Goal: Task Accomplishment & Management: Complete application form

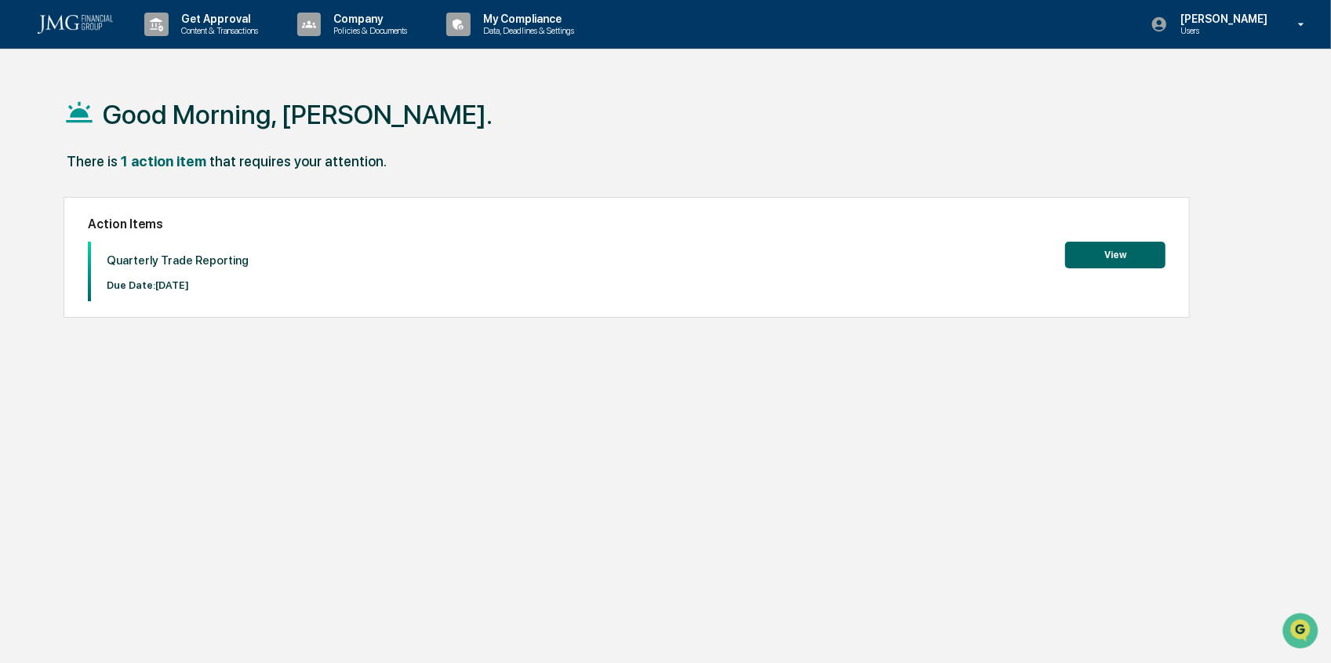
click at [1099, 250] on button "View" at bounding box center [1115, 255] width 100 height 27
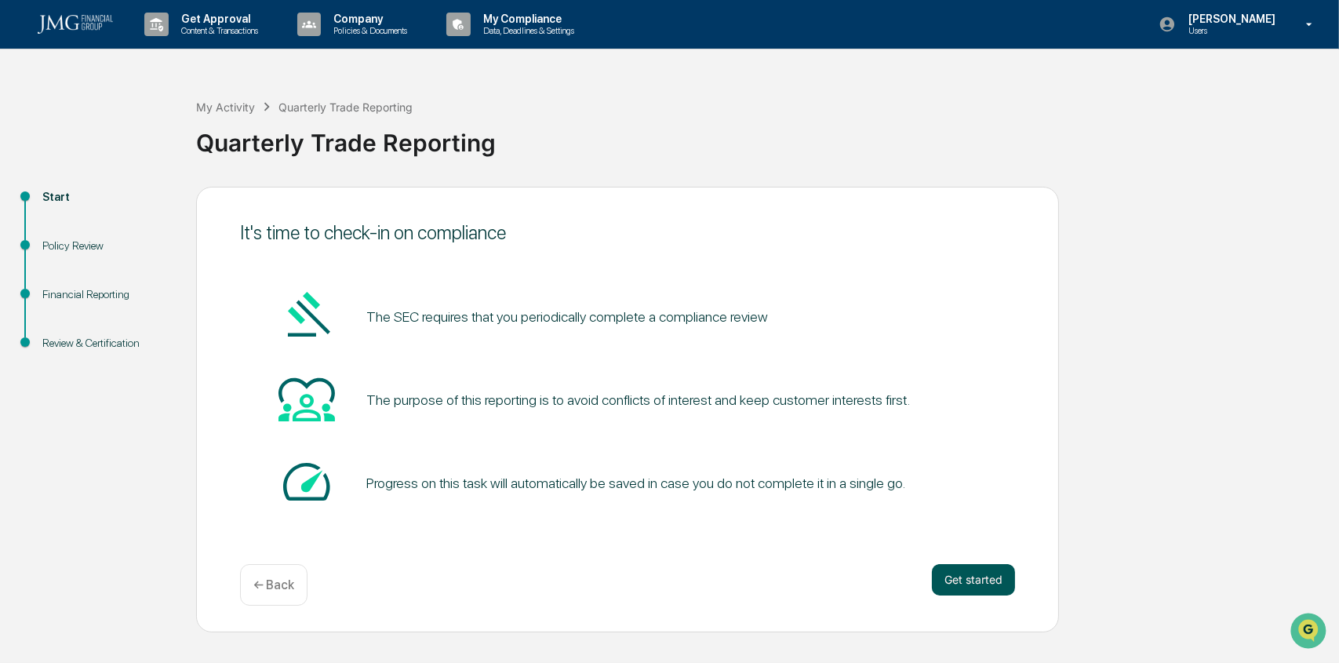
click at [974, 589] on button "Get started" at bounding box center [973, 579] width 83 height 31
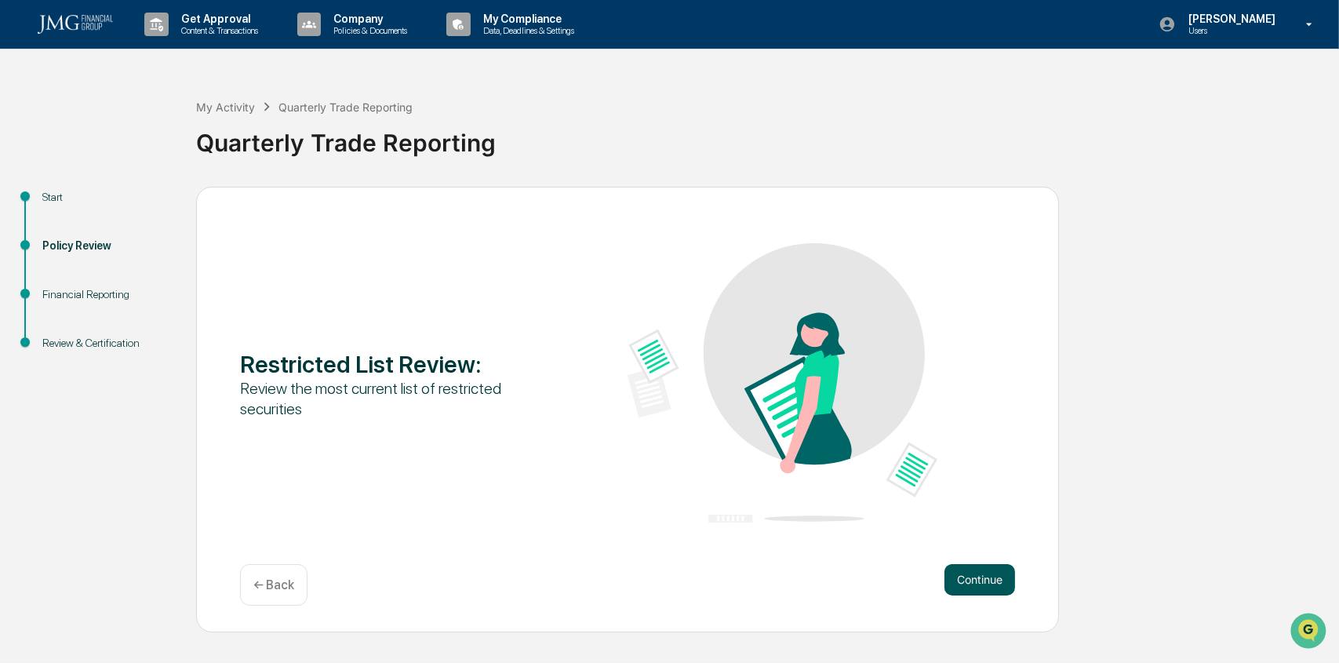
click at [1007, 582] on button "Continue" at bounding box center [980, 579] width 71 height 31
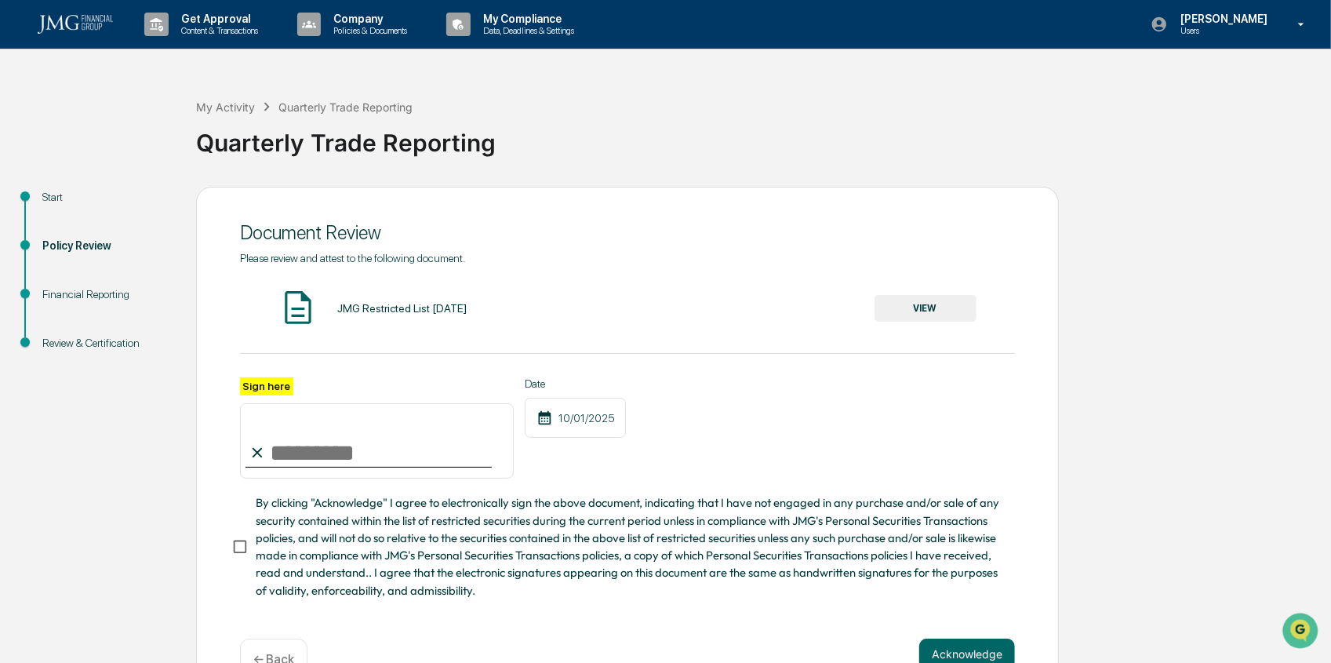
click at [282, 452] on input "Sign here" at bounding box center [377, 440] width 274 height 75
type input "**********"
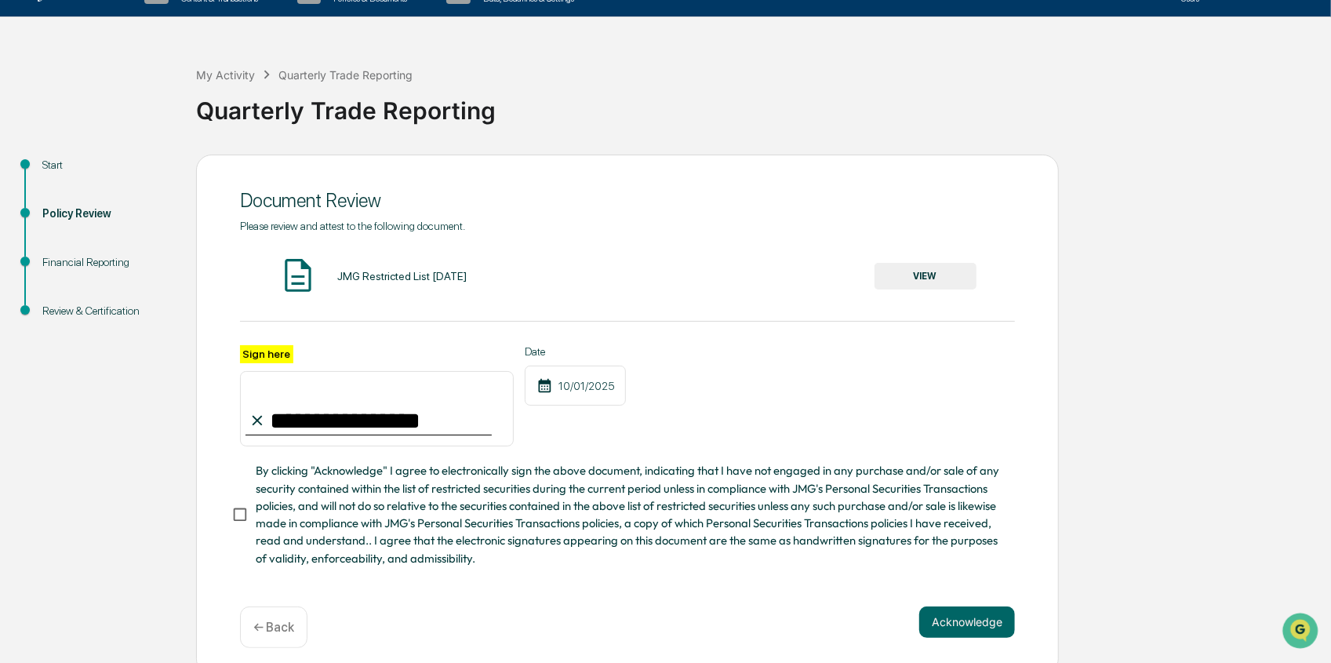
scroll to position [50, 0]
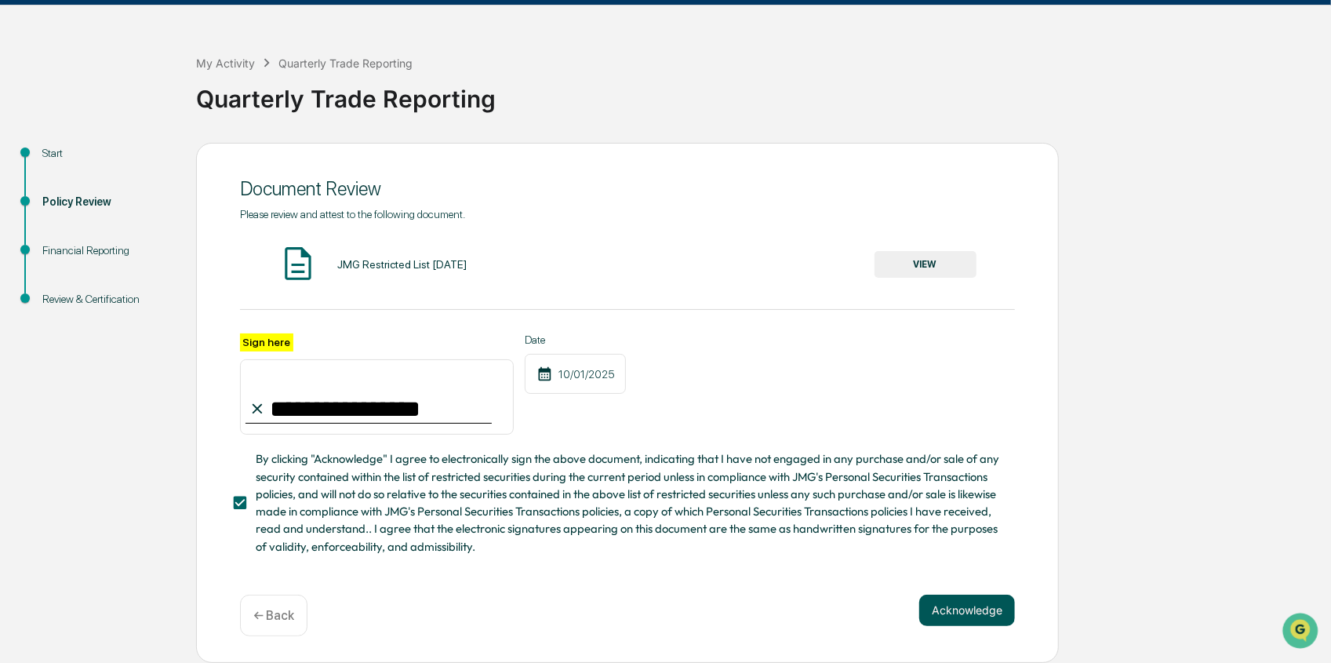
click at [943, 602] on button "Acknowledge" at bounding box center [967, 610] width 96 height 31
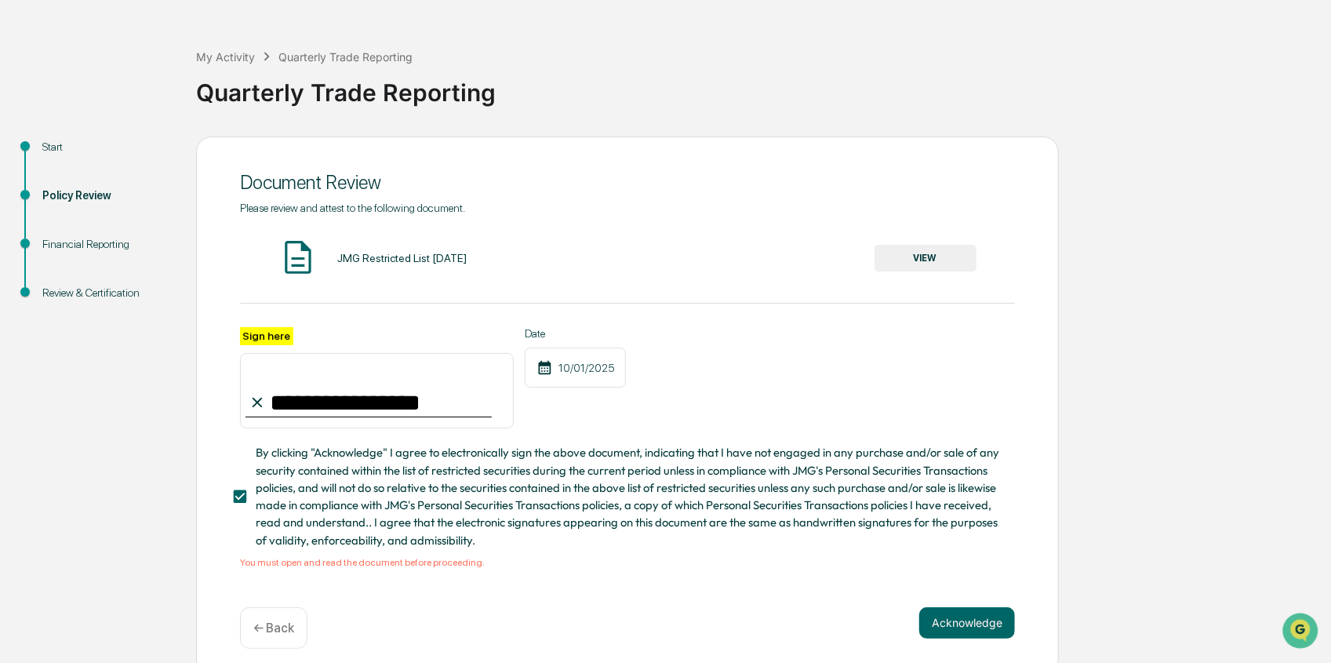
click at [908, 248] on button "VIEW" at bounding box center [926, 258] width 102 height 27
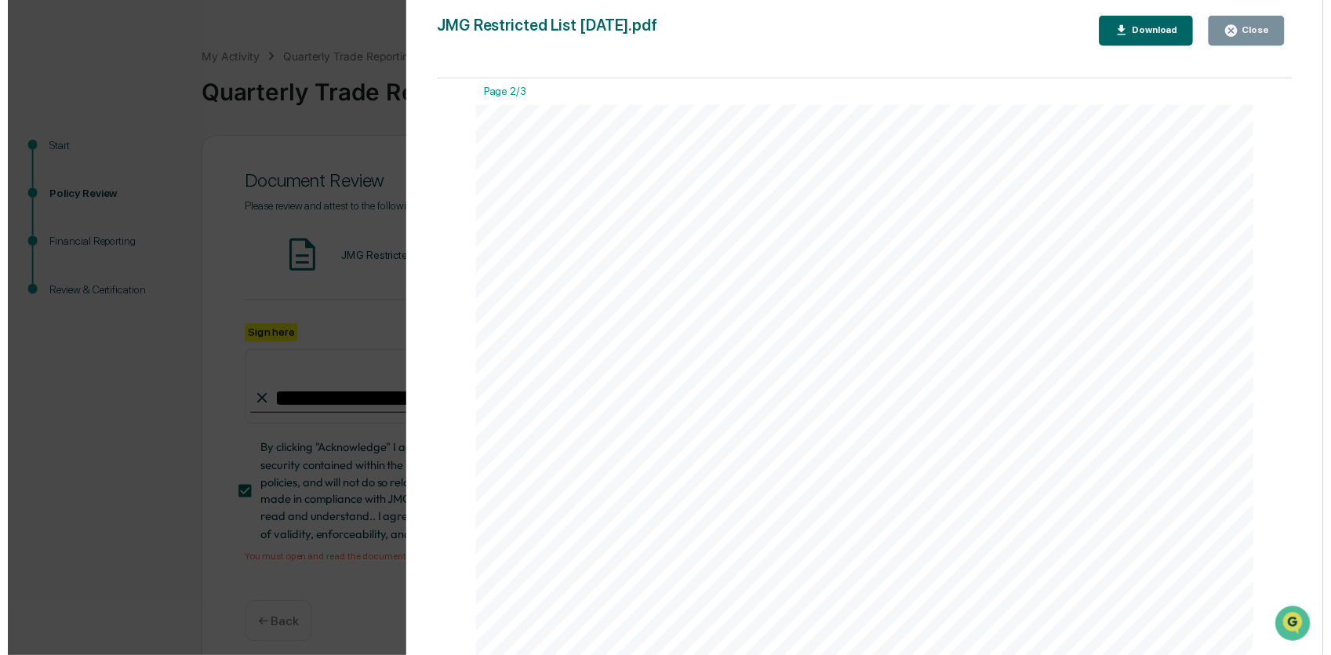
scroll to position [1177, 0]
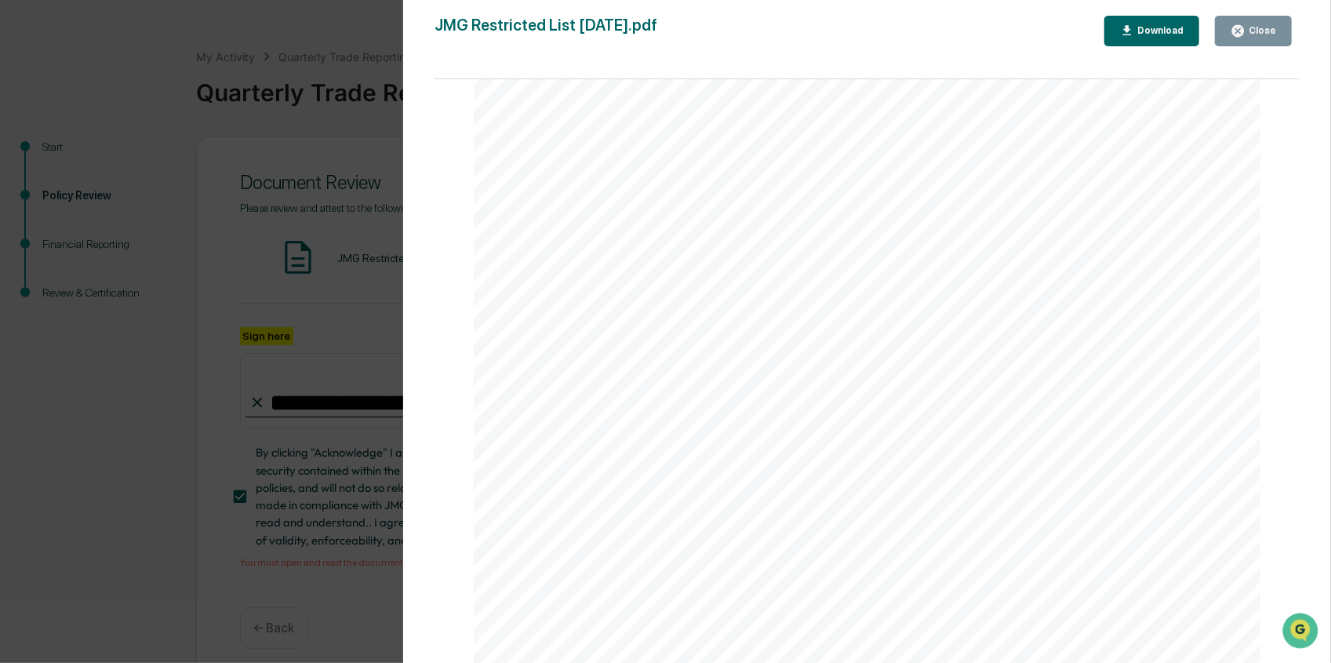
click at [1254, 38] on button "Close" at bounding box center [1253, 31] width 77 height 31
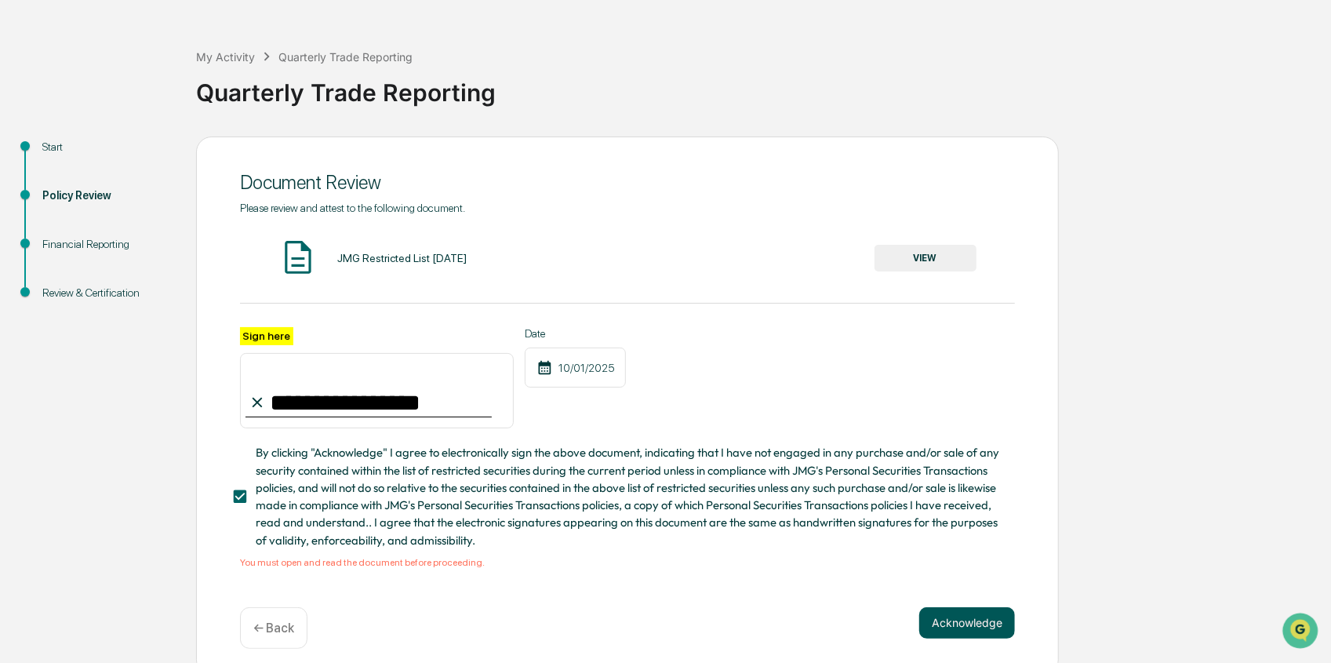
click at [970, 633] on button "Acknowledge" at bounding box center [967, 622] width 96 height 31
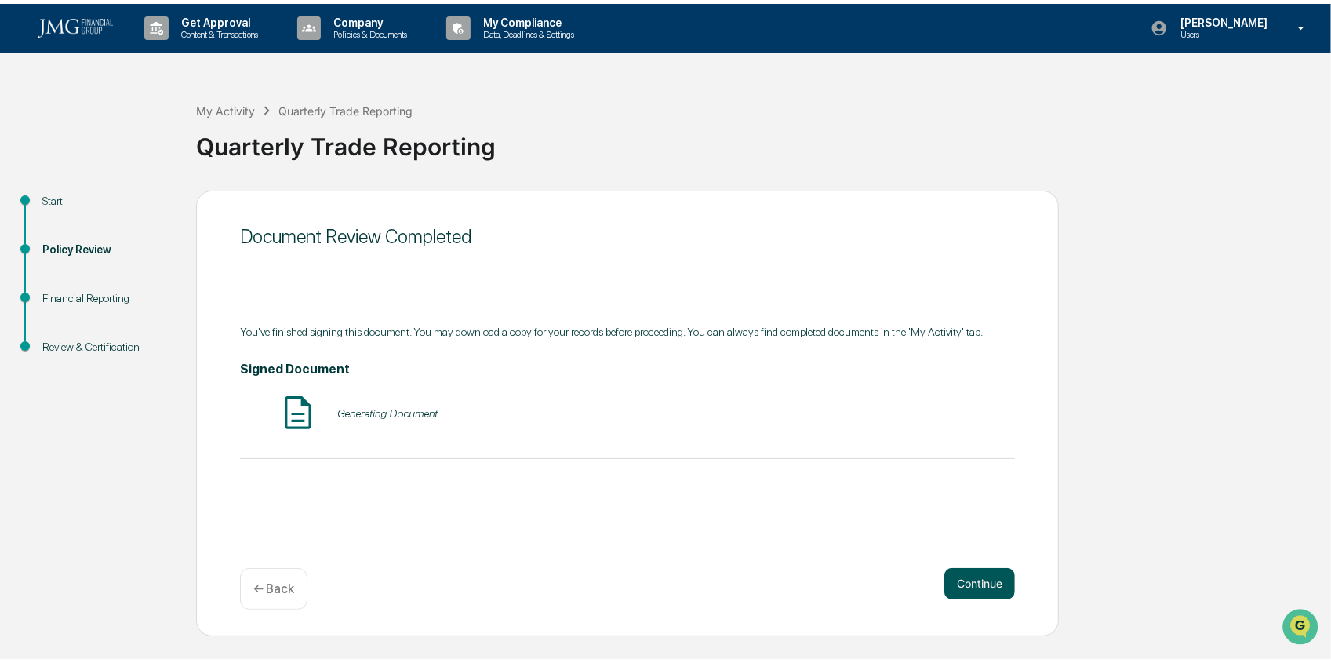
scroll to position [0, 0]
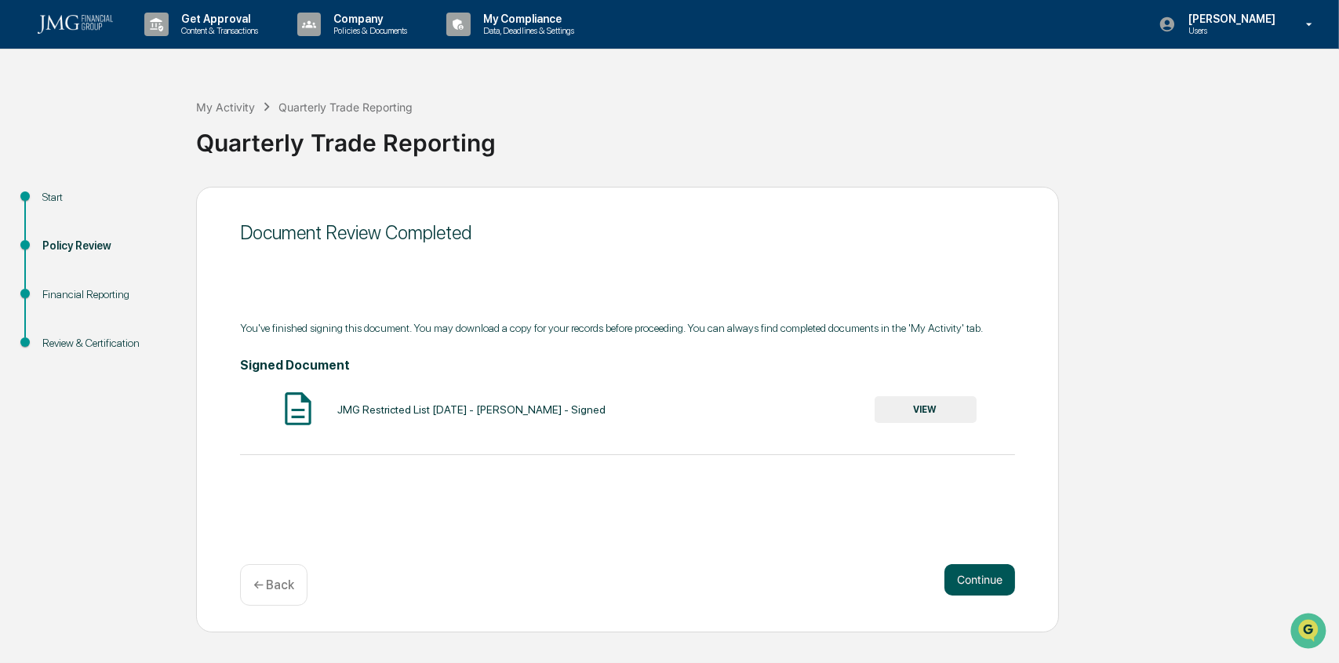
click at [980, 570] on button "Continue" at bounding box center [980, 579] width 71 height 31
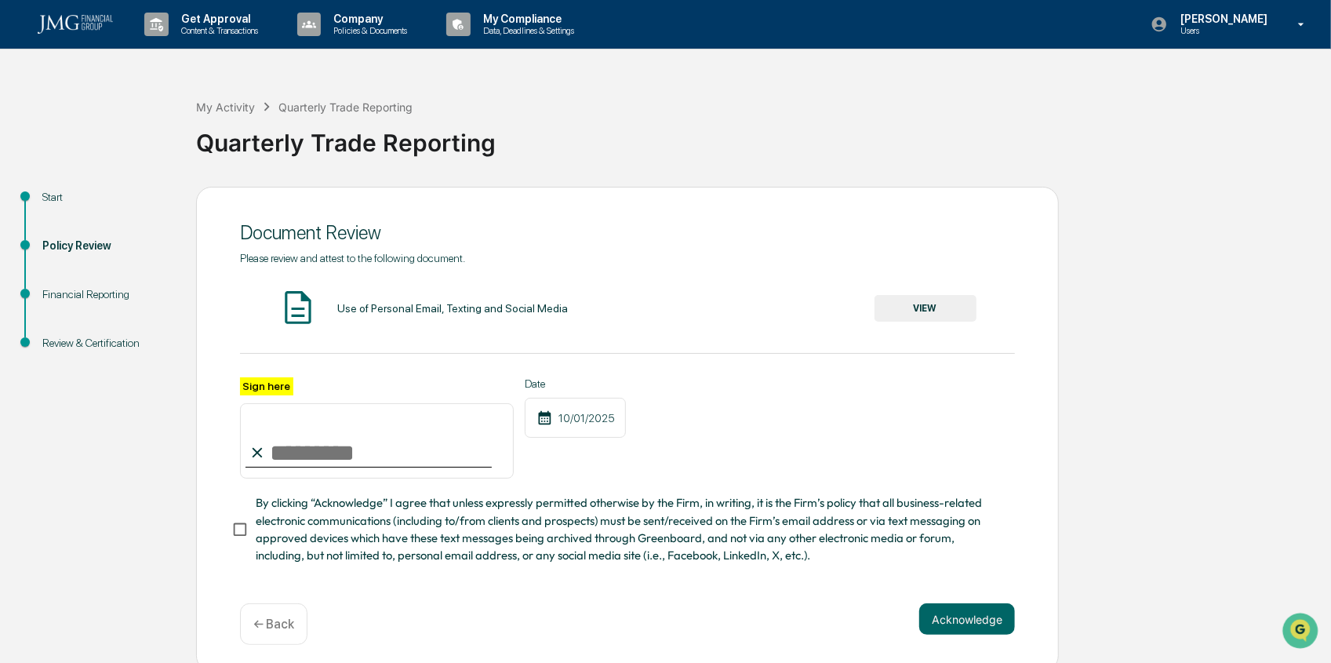
click at [293, 452] on input "Sign here" at bounding box center [377, 440] width 274 height 75
type input "**********"
click at [967, 619] on button "Acknowledge" at bounding box center [967, 618] width 96 height 31
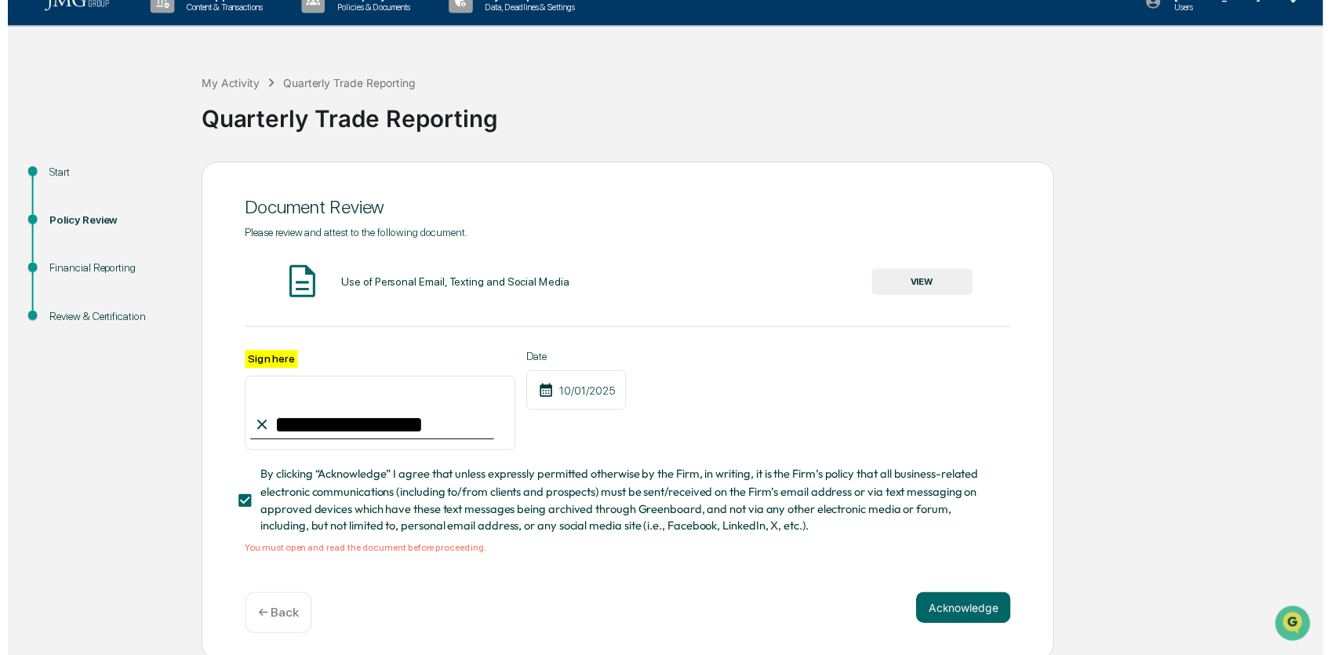
scroll to position [34, 0]
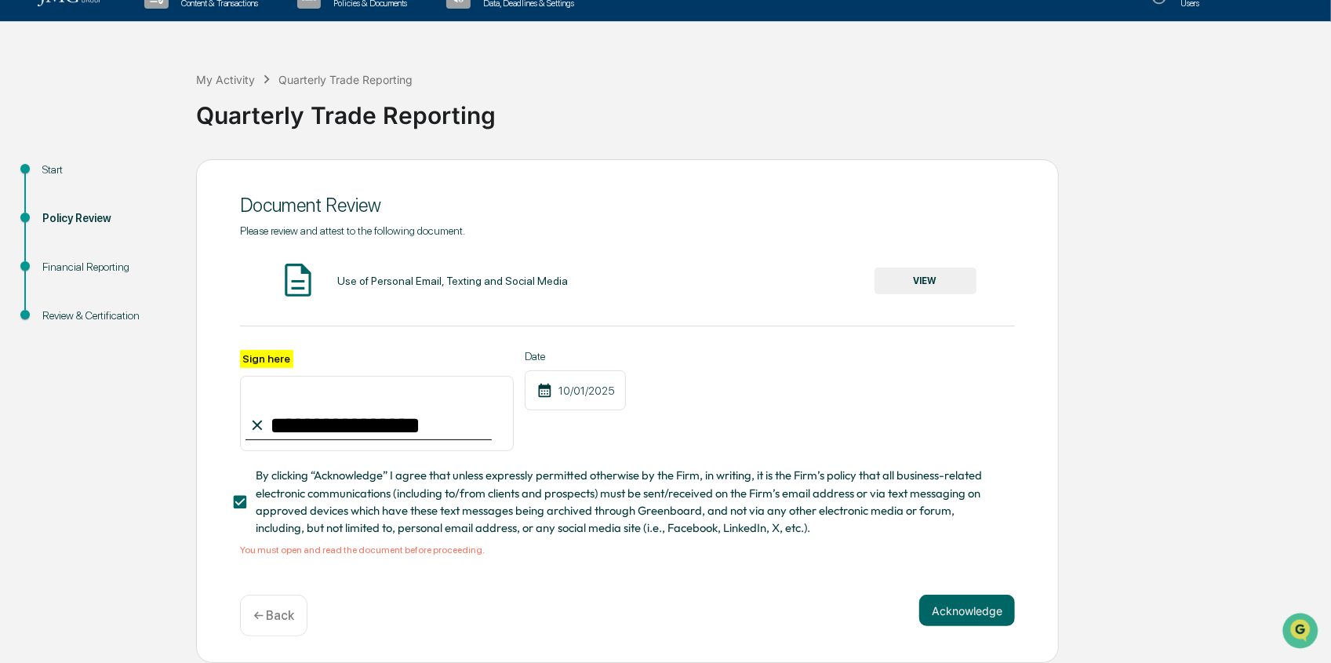
click at [915, 282] on button "VIEW" at bounding box center [926, 281] width 102 height 27
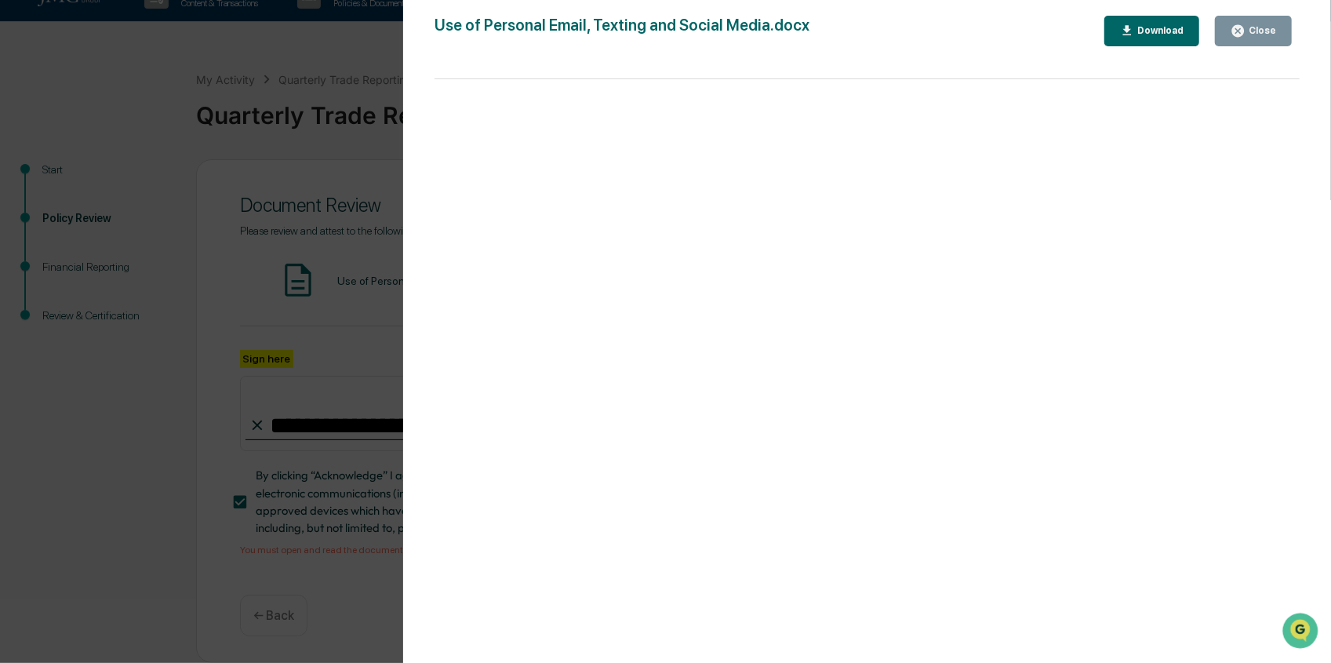
click at [1278, 20] on button "Close" at bounding box center [1253, 31] width 77 height 31
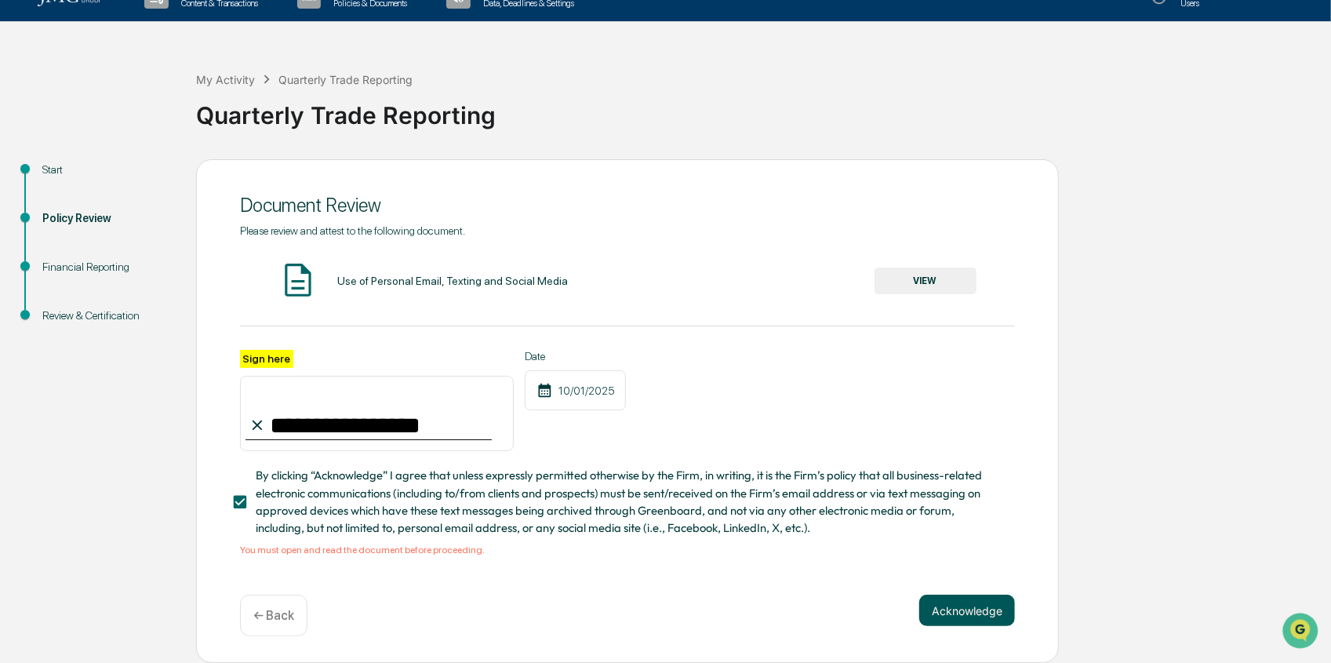
click at [974, 613] on button "Acknowledge" at bounding box center [967, 610] width 96 height 31
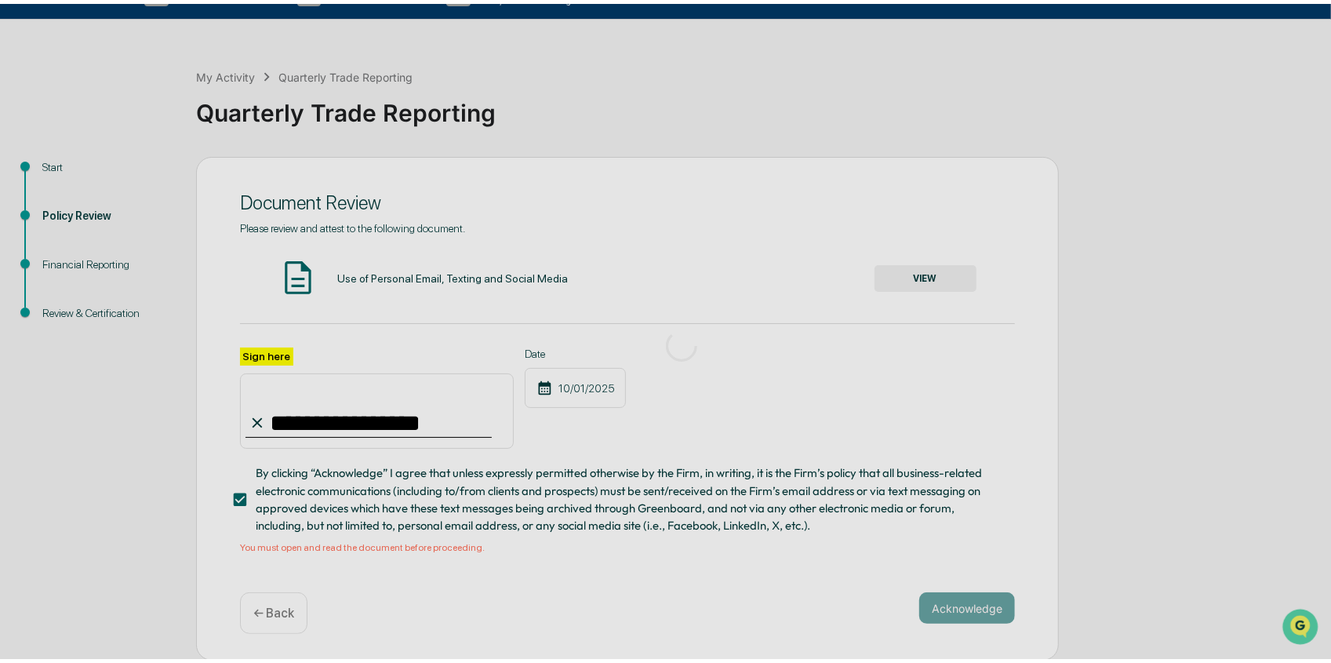
scroll to position [0, 0]
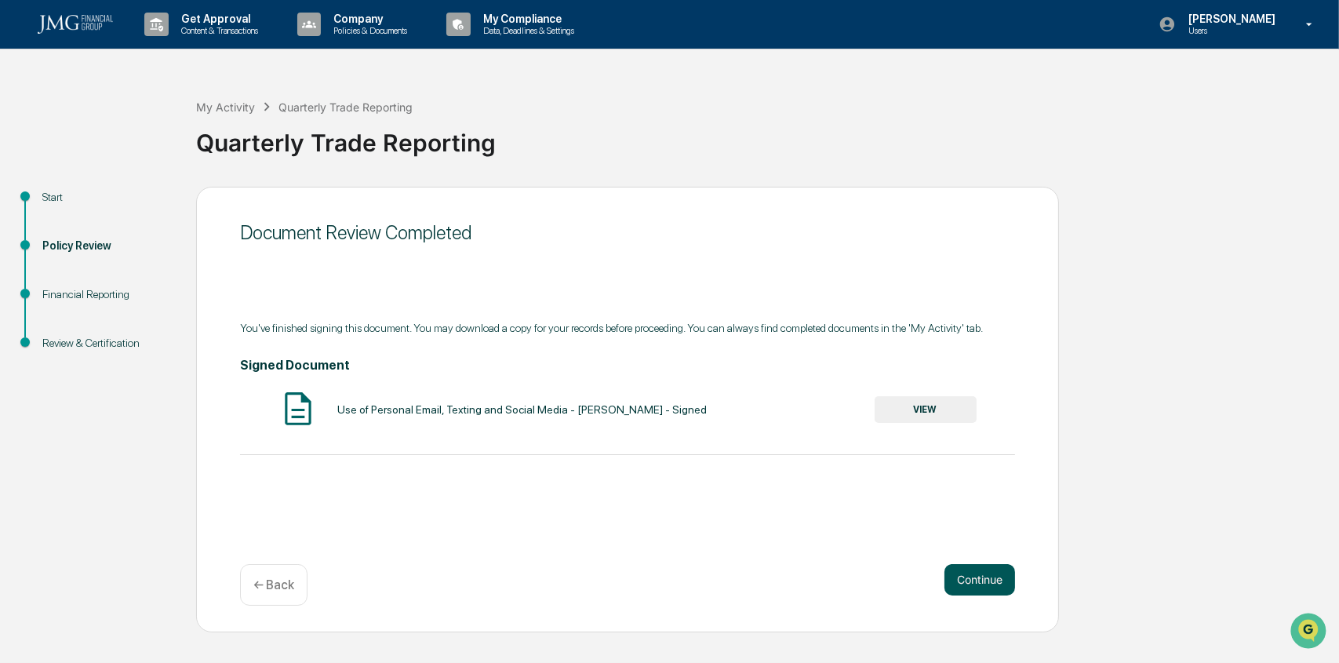
click at [960, 580] on button "Continue" at bounding box center [980, 579] width 71 height 31
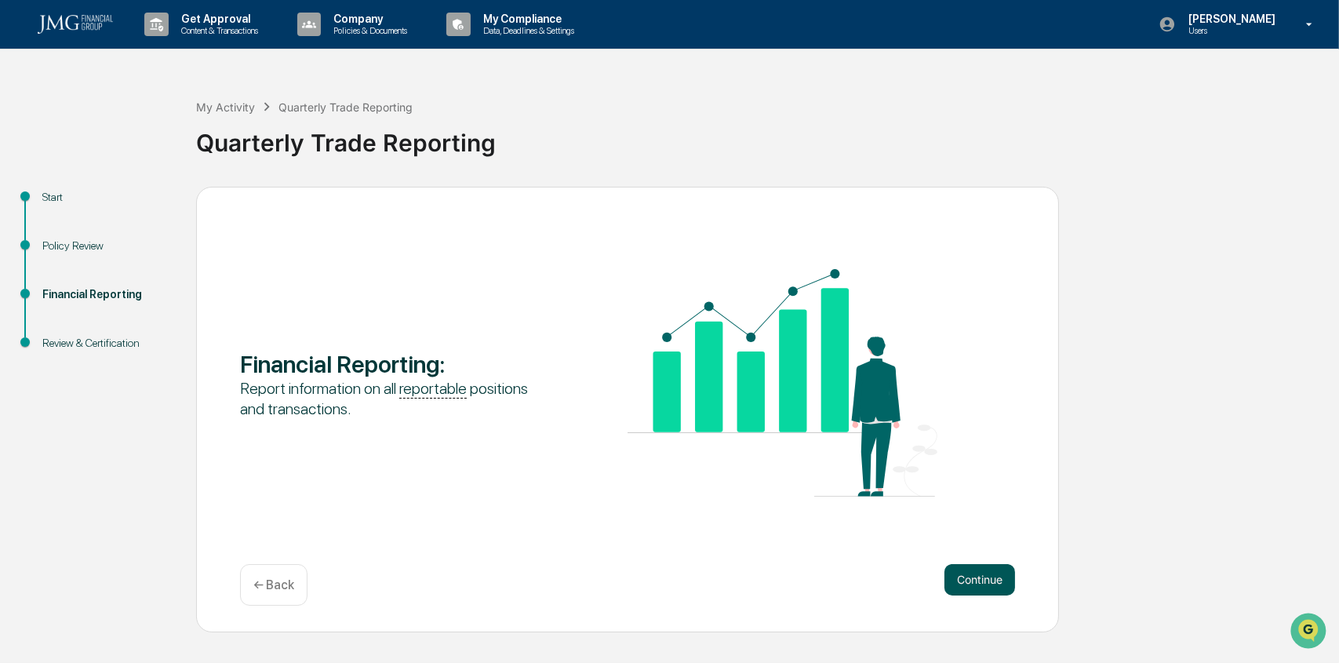
click at [987, 582] on button "Continue" at bounding box center [980, 579] width 71 height 31
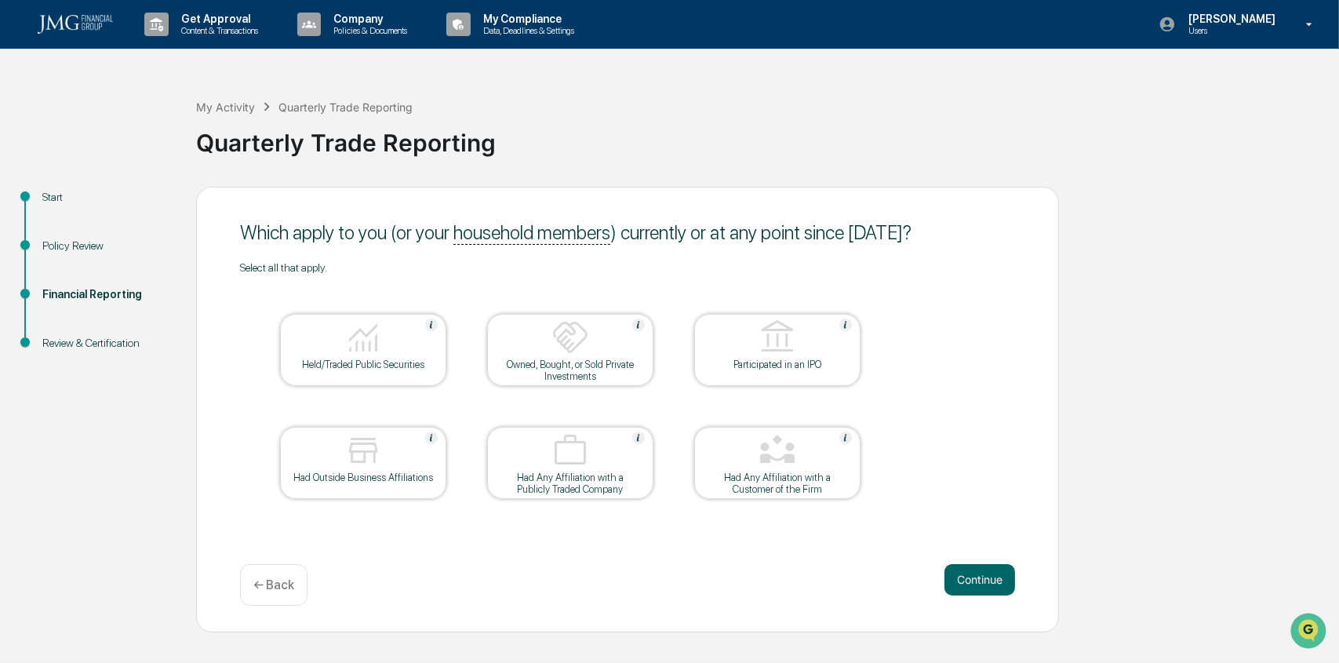
click at [366, 327] on img at bounding box center [363, 338] width 38 height 38
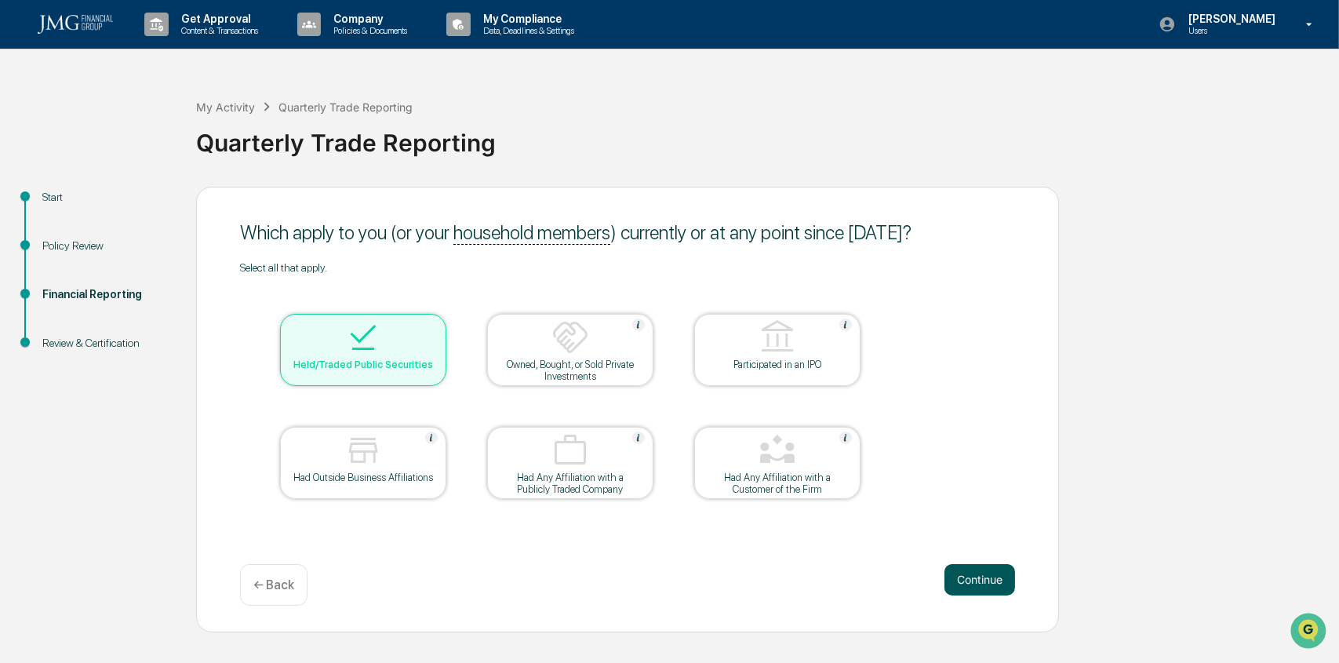
click at [969, 586] on button "Continue" at bounding box center [980, 579] width 71 height 31
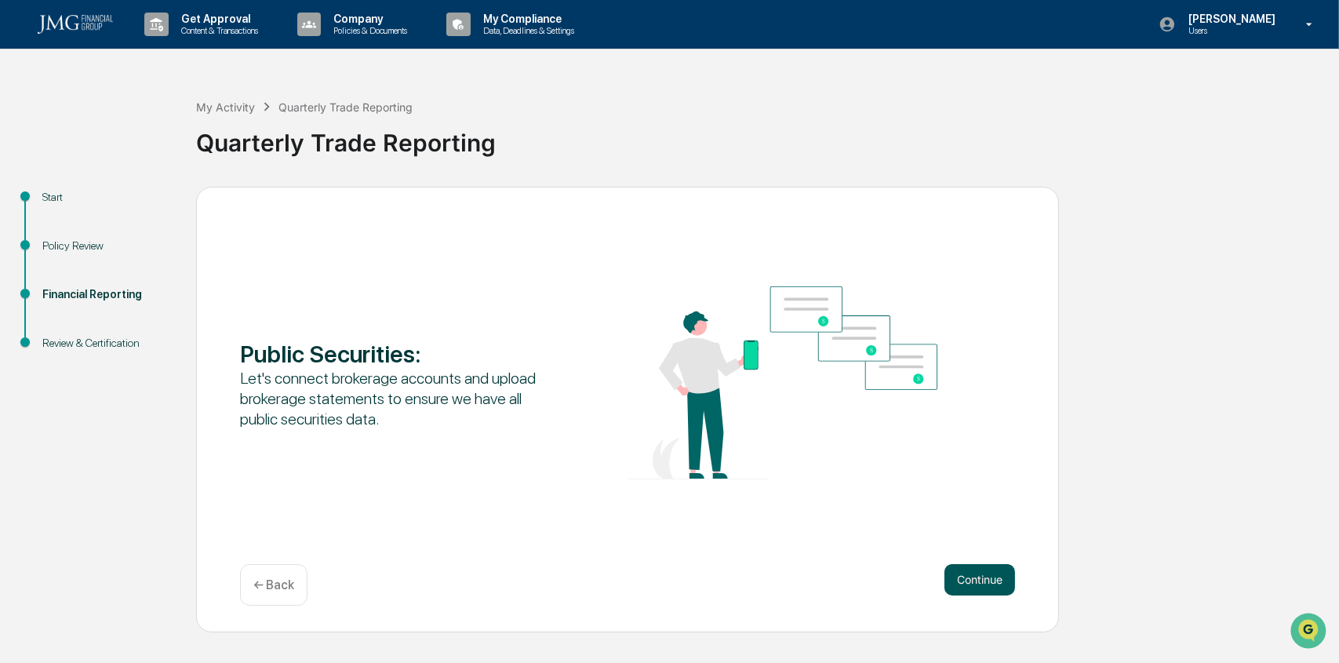
click at [981, 581] on button "Continue" at bounding box center [980, 579] width 71 height 31
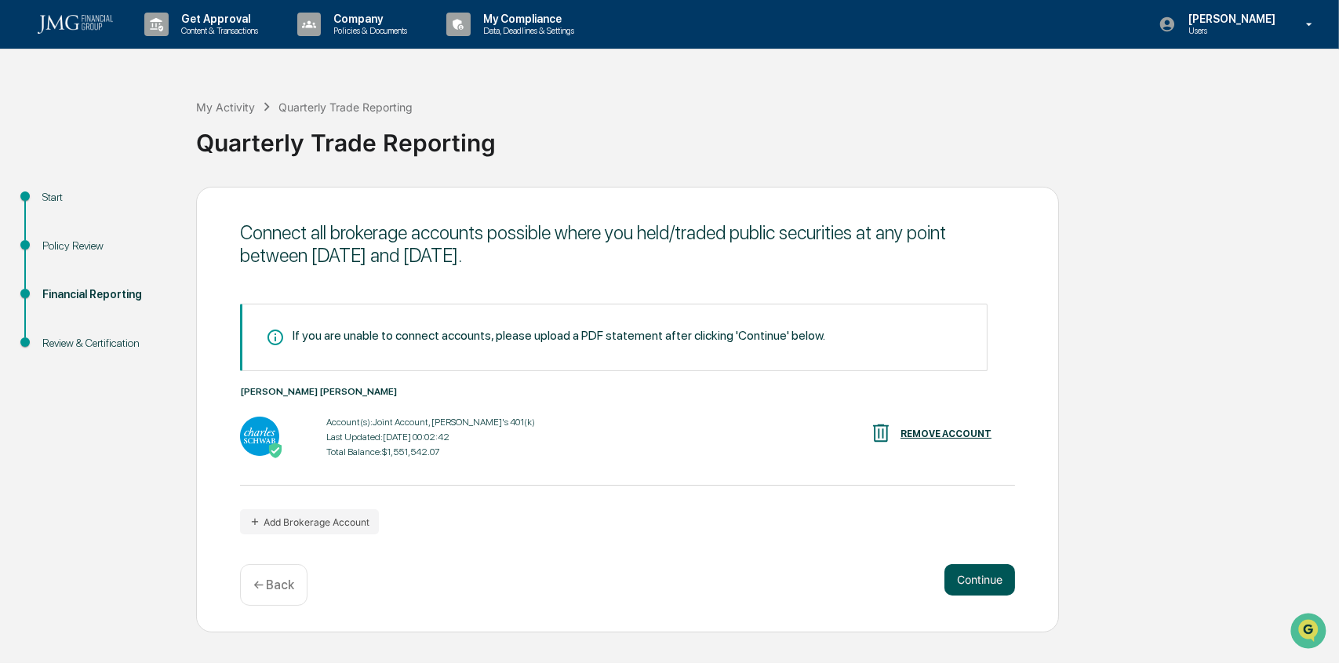
click at [986, 582] on button "Continue" at bounding box center [980, 579] width 71 height 31
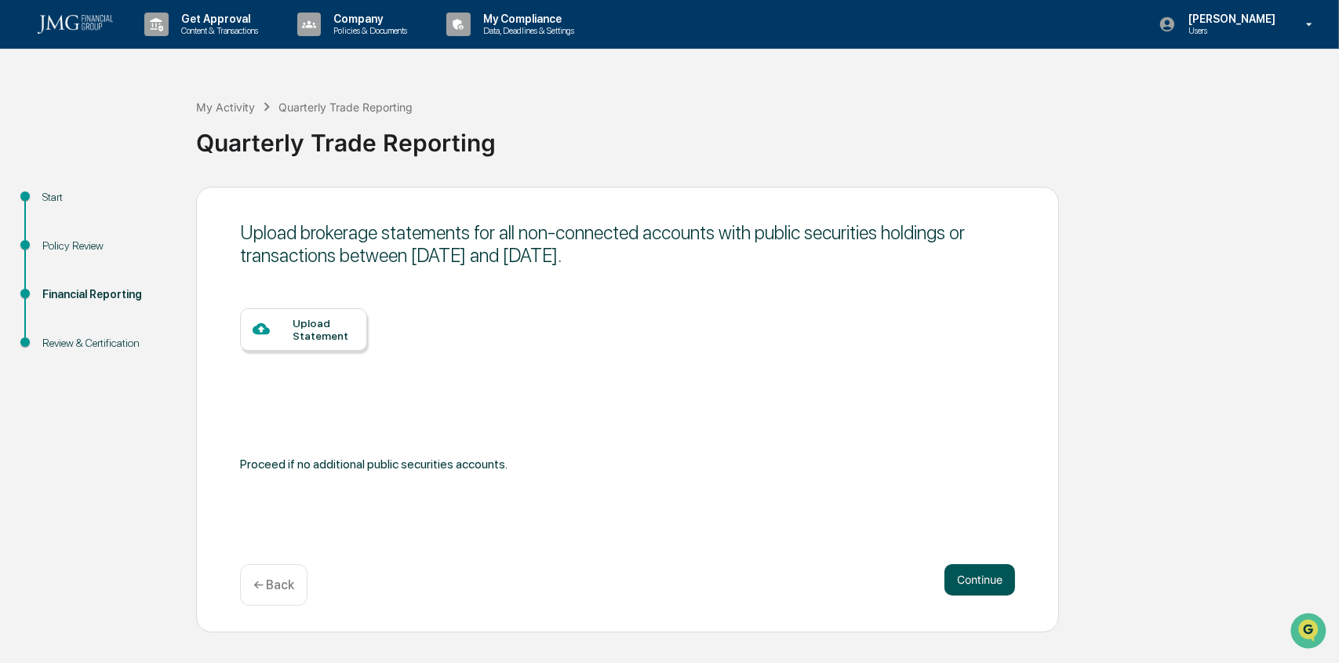
click at [986, 582] on button "Continue" at bounding box center [980, 579] width 71 height 31
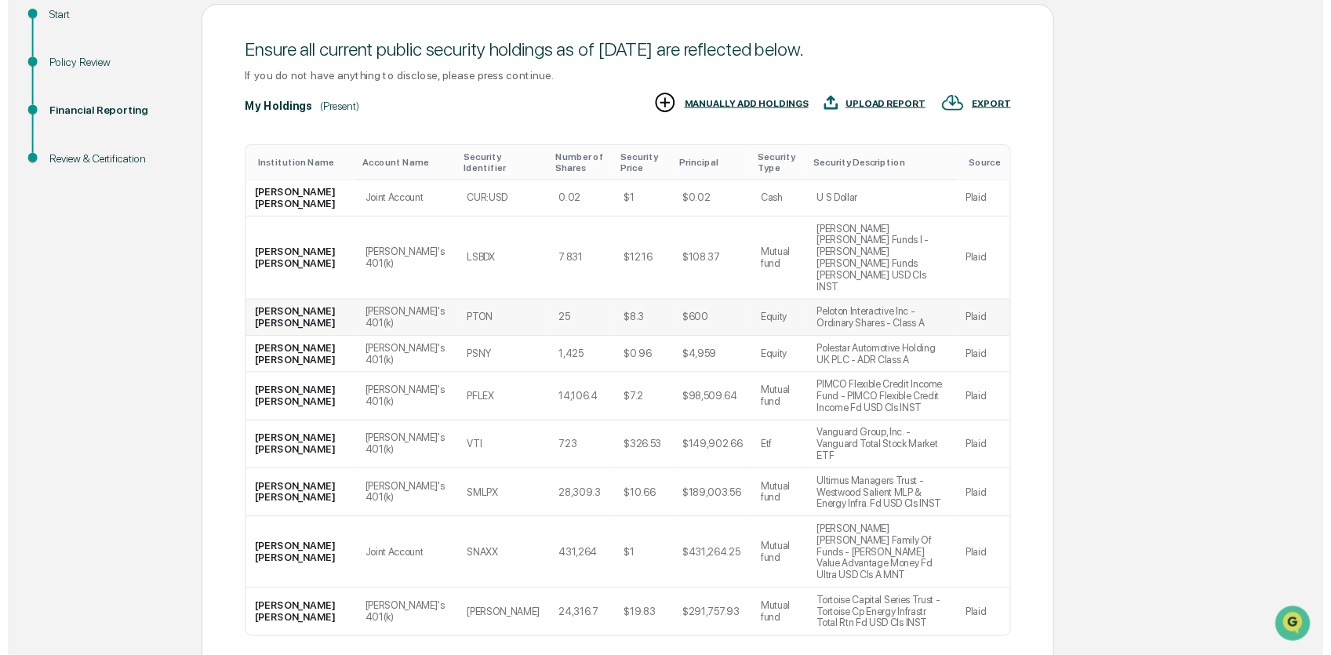
scroll to position [185, 0]
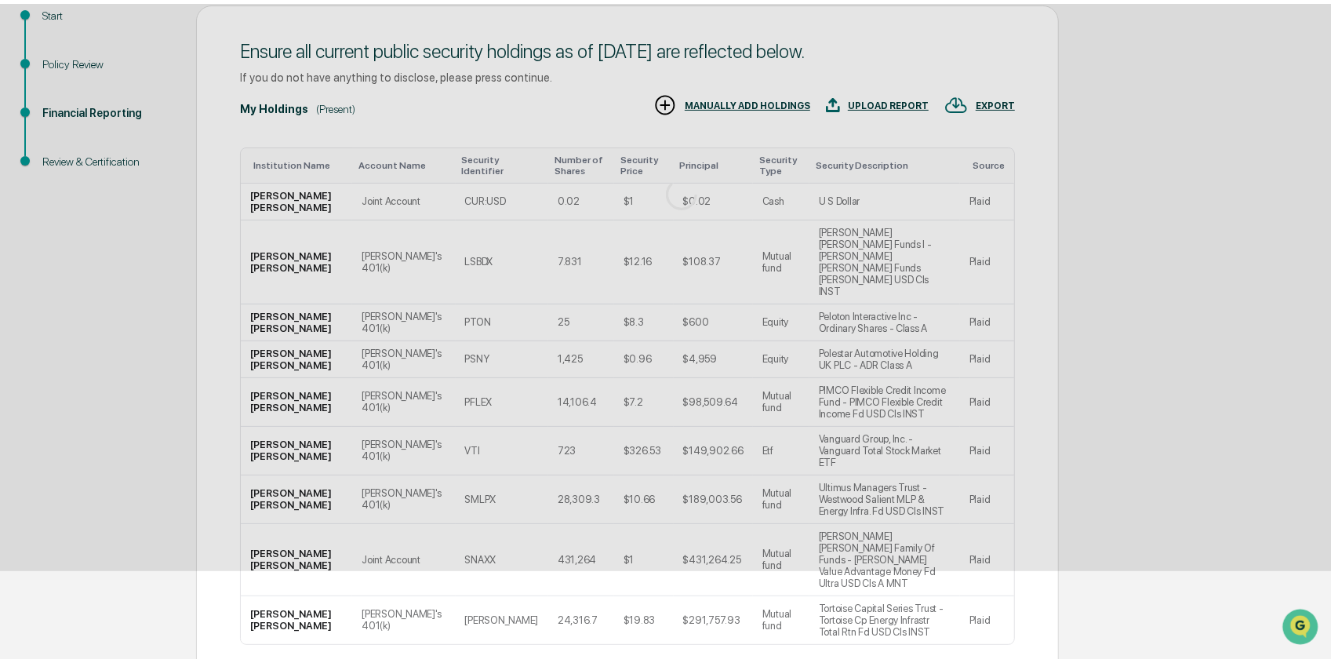
scroll to position [0, 0]
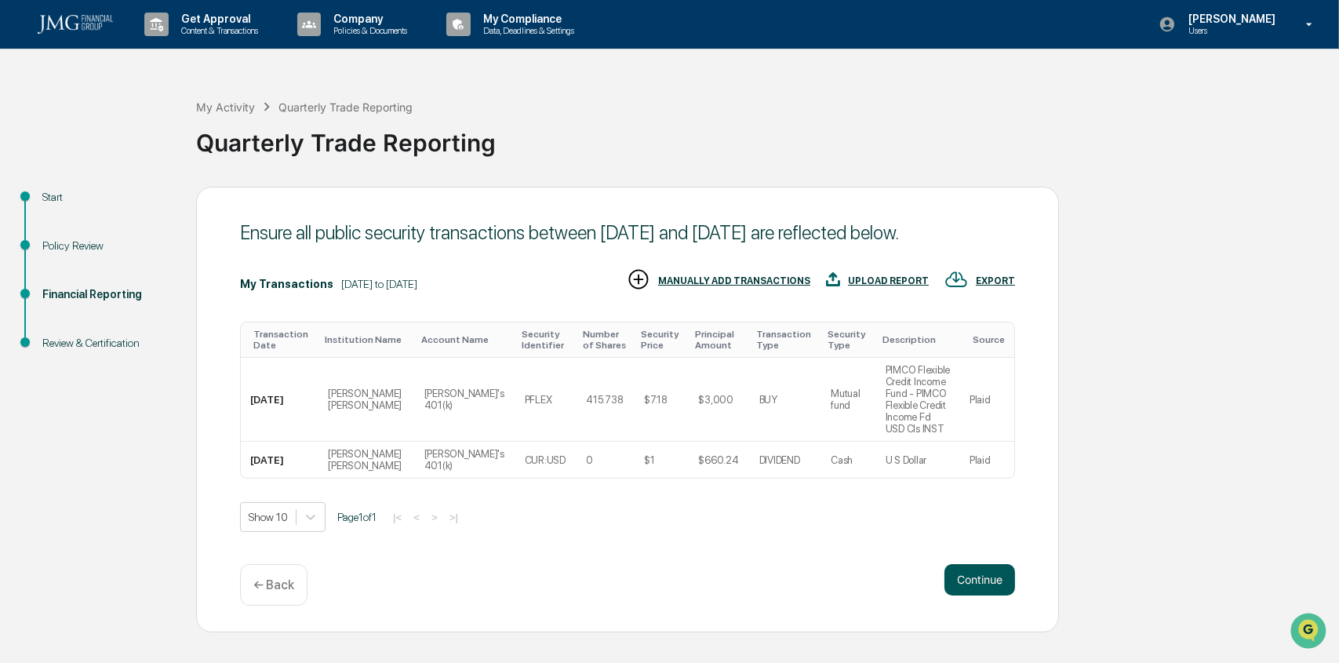
click at [973, 582] on button "Continue" at bounding box center [980, 579] width 71 height 31
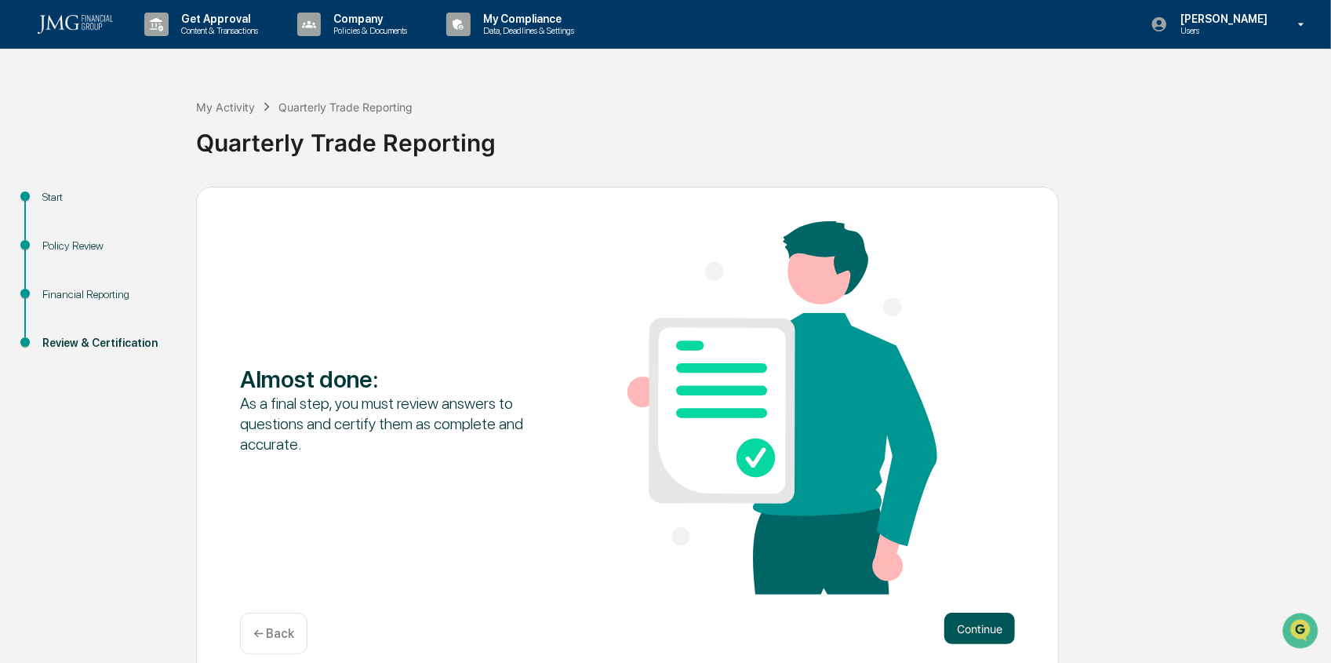
click at [990, 633] on button "Continue" at bounding box center [980, 628] width 71 height 31
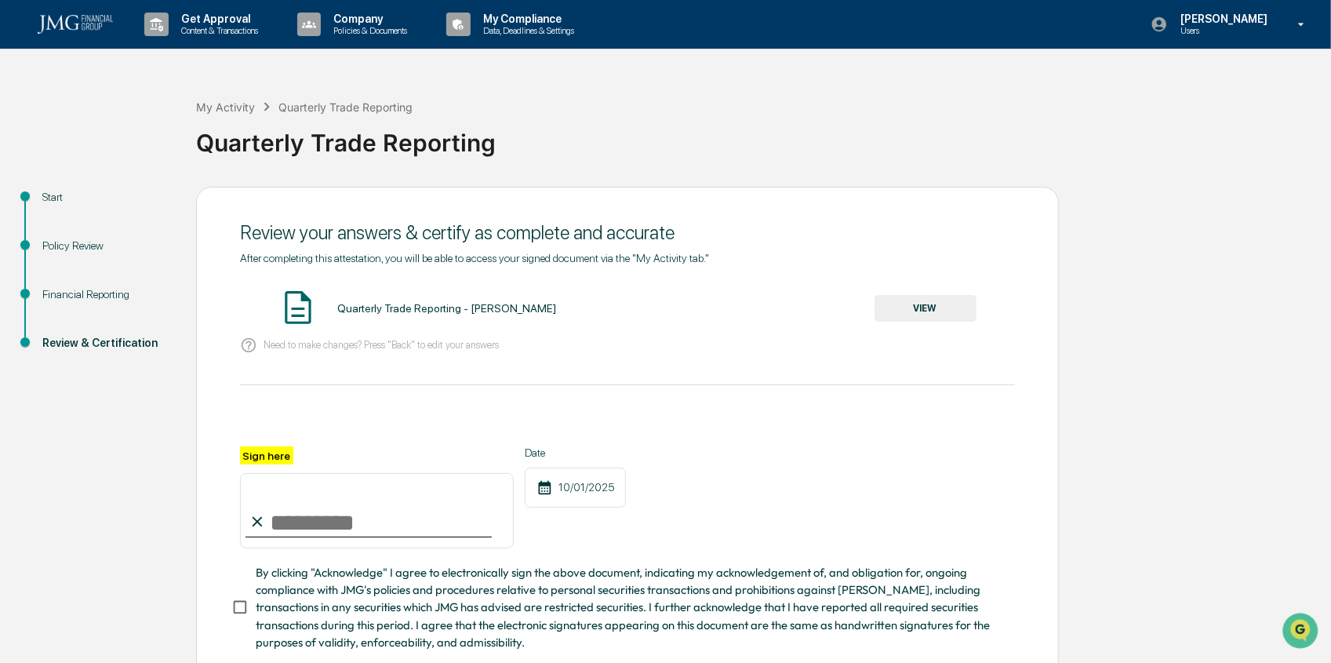
click at [283, 535] on input "Sign here" at bounding box center [377, 510] width 274 height 75
type input "**********"
click at [892, 319] on button "VIEW" at bounding box center [926, 308] width 102 height 27
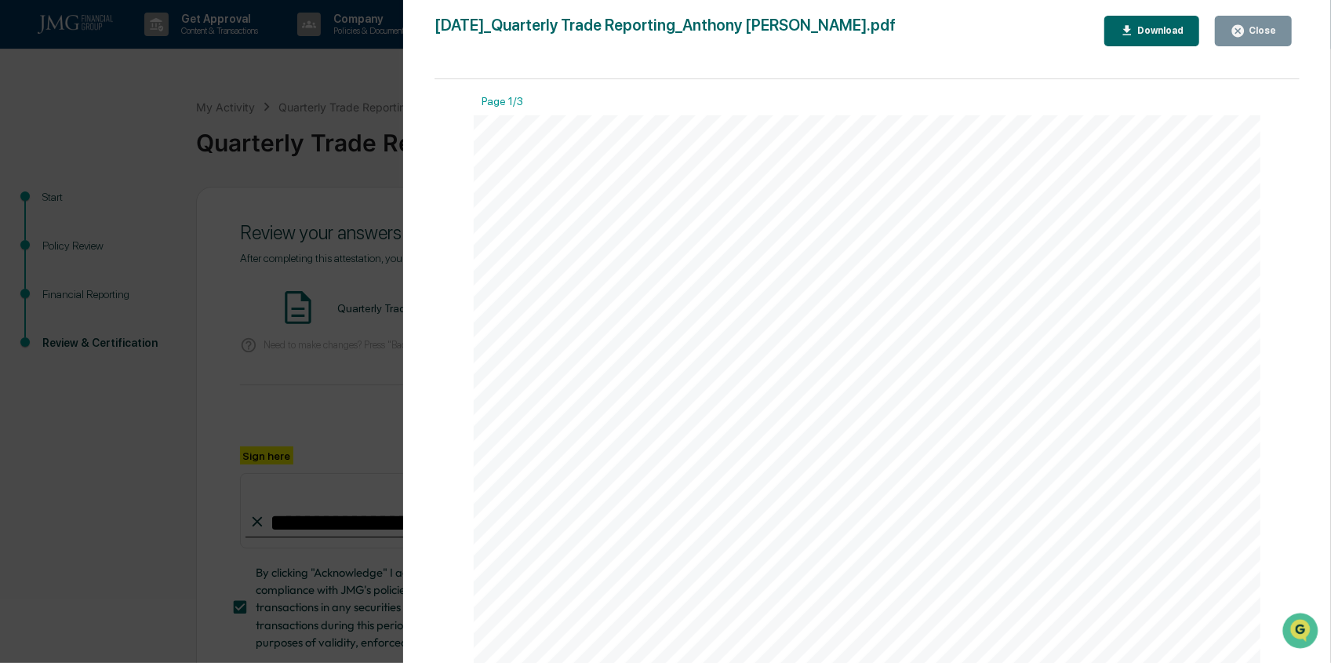
click at [1252, 34] on div "Close" at bounding box center [1261, 30] width 31 height 11
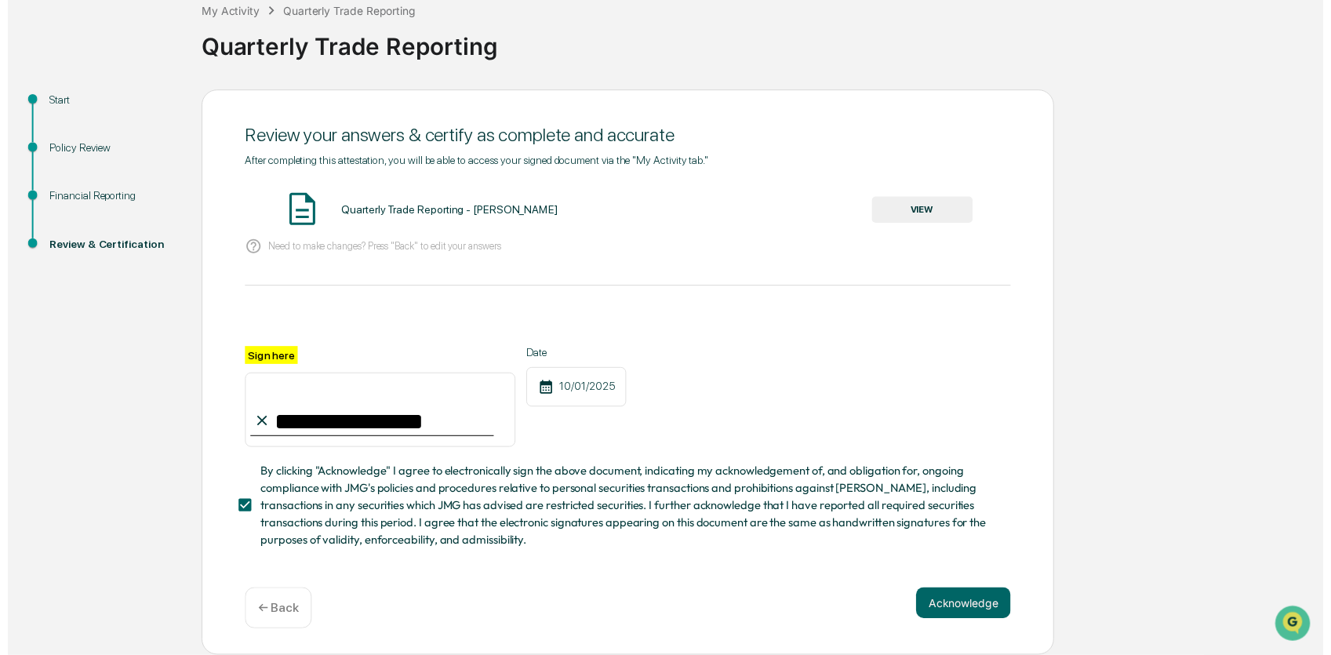
scroll to position [103, 0]
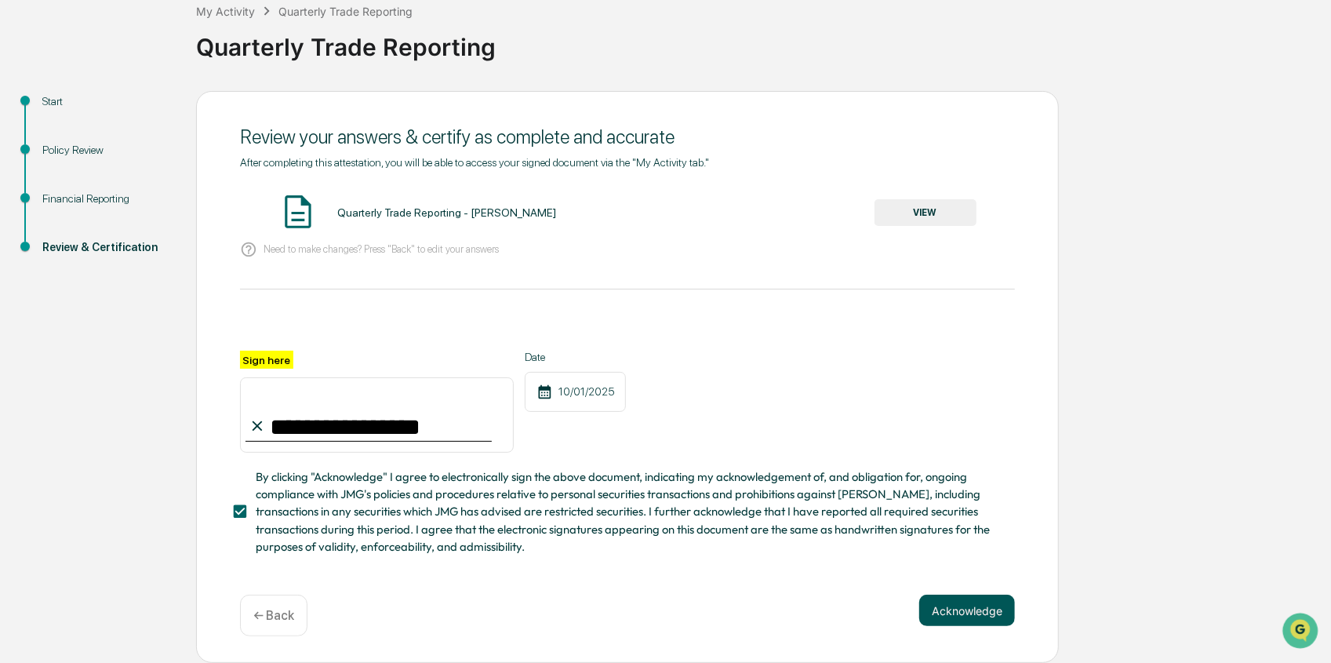
click at [977, 612] on button "Acknowledge" at bounding box center [967, 610] width 96 height 31
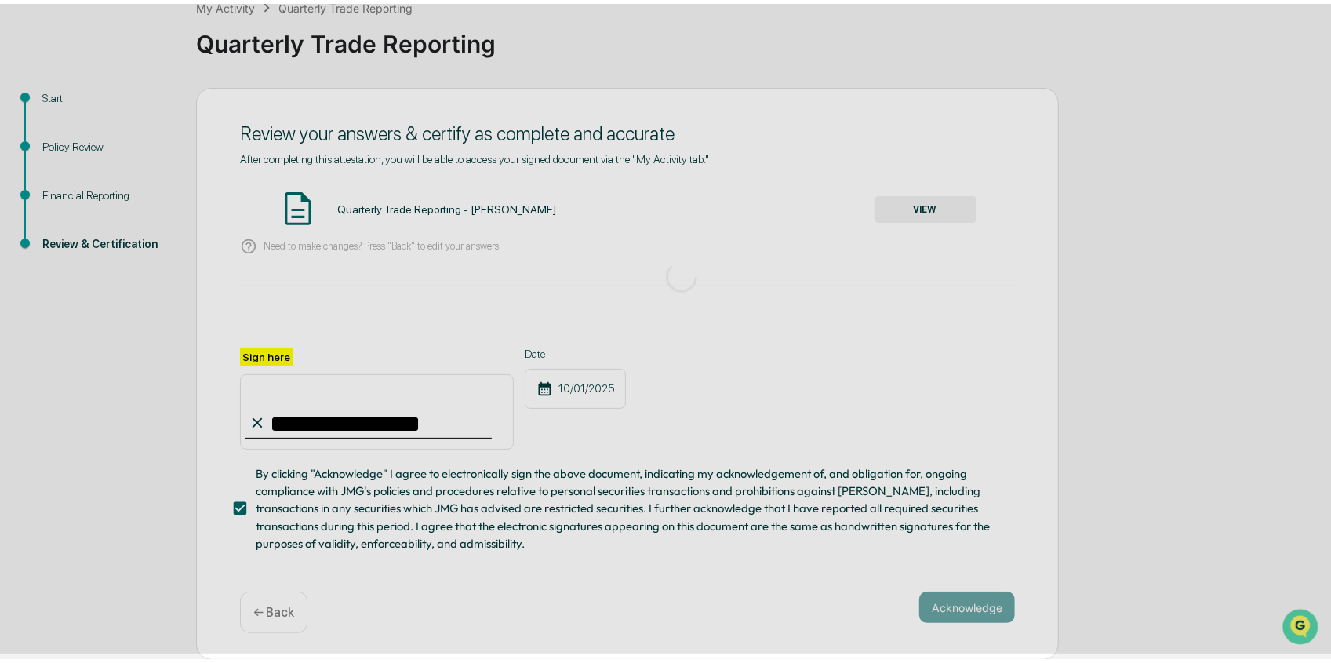
scroll to position [0, 0]
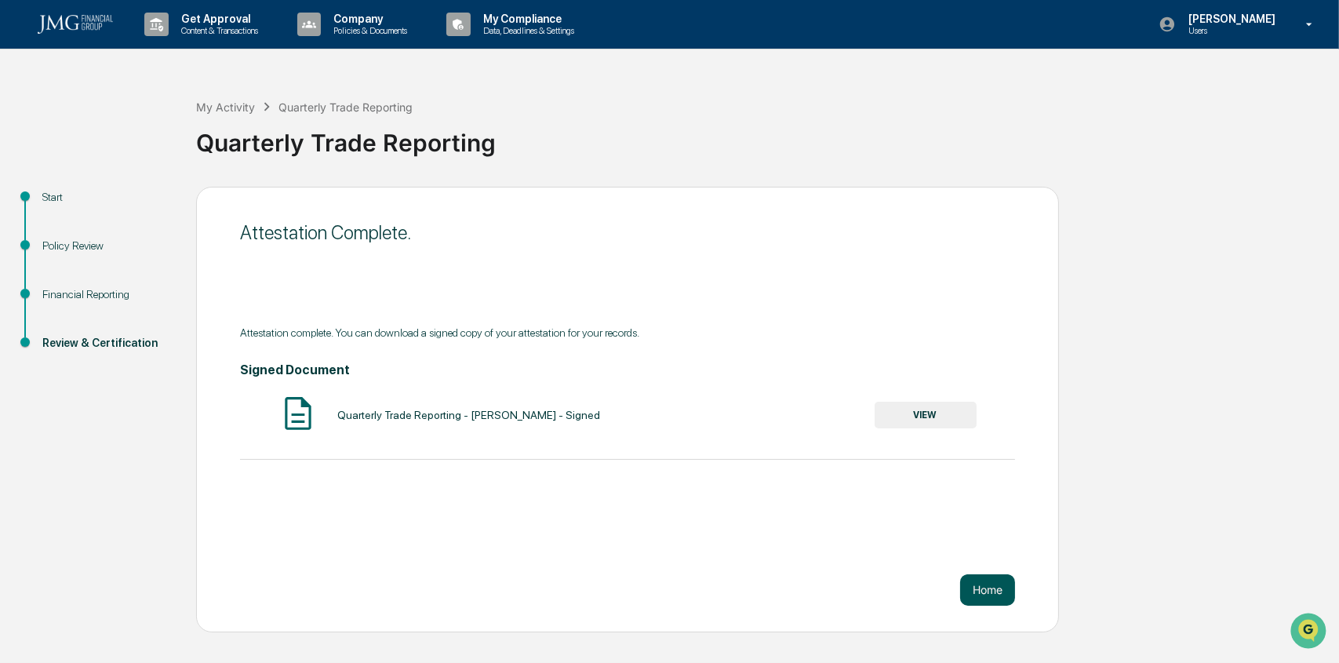
click at [988, 589] on button "Home" at bounding box center [987, 589] width 55 height 31
